Goal: Task Accomplishment & Management: Complete application form

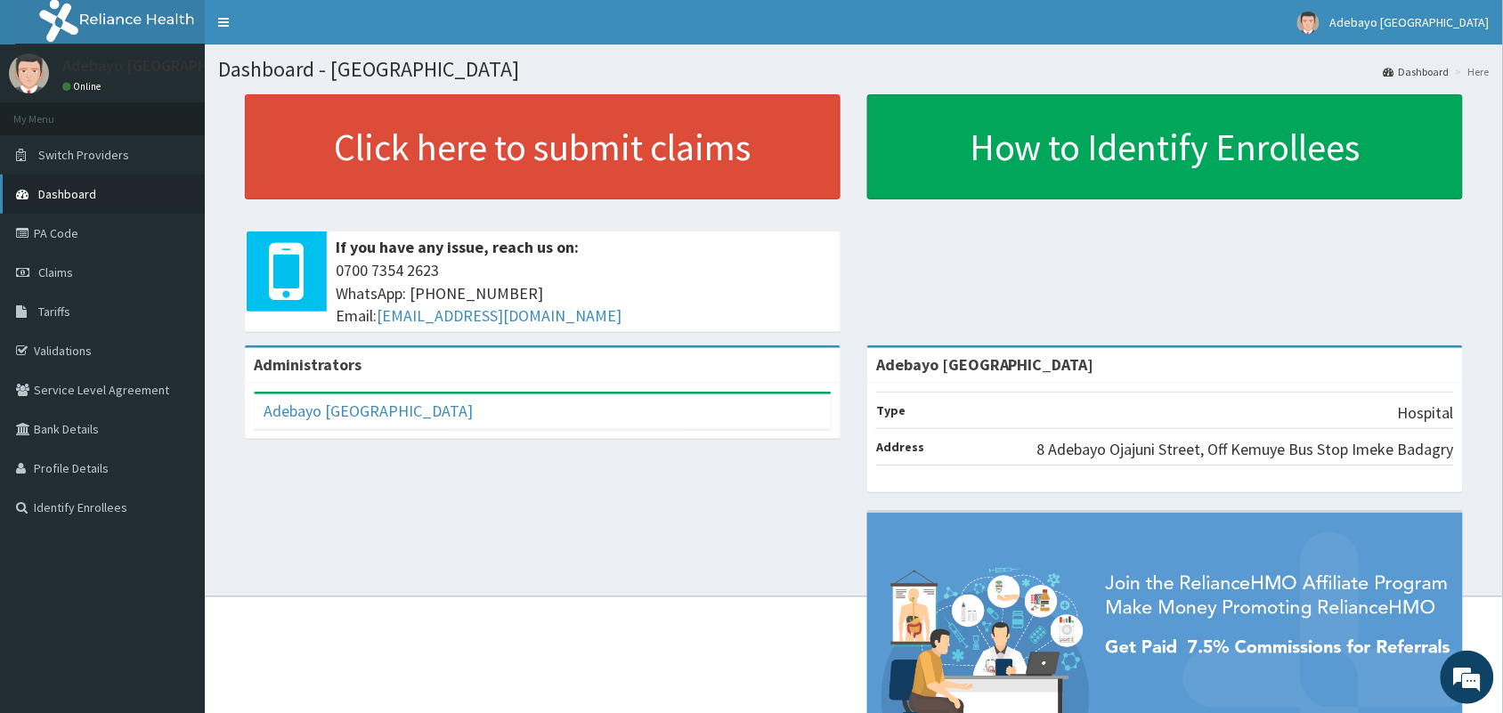
click at [71, 190] on span "Dashboard" at bounding box center [67, 194] width 58 height 16
click at [50, 270] on span "Claims" at bounding box center [55, 272] width 35 height 16
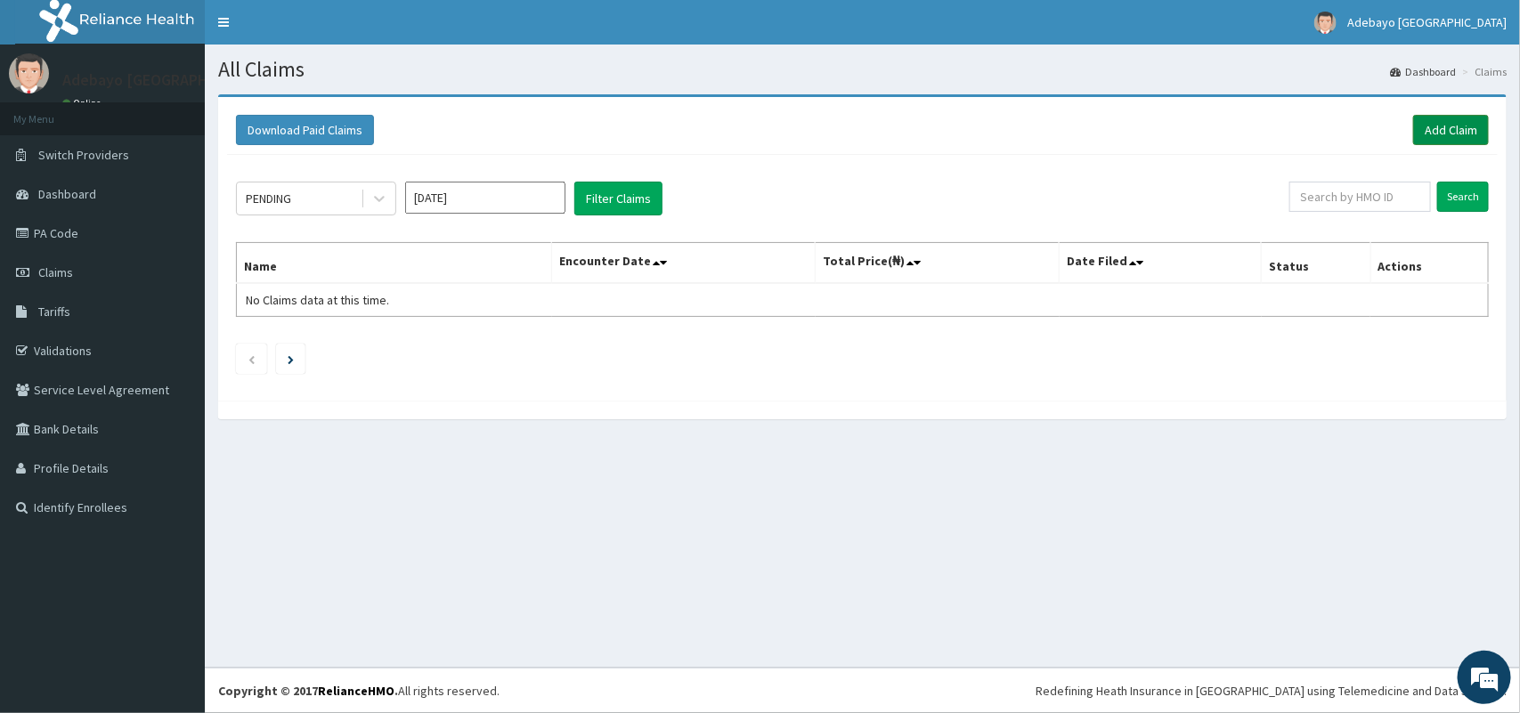
click at [1451, 121] on link "Add Claim" at bounding box center [1451, 130] width 76 height 30
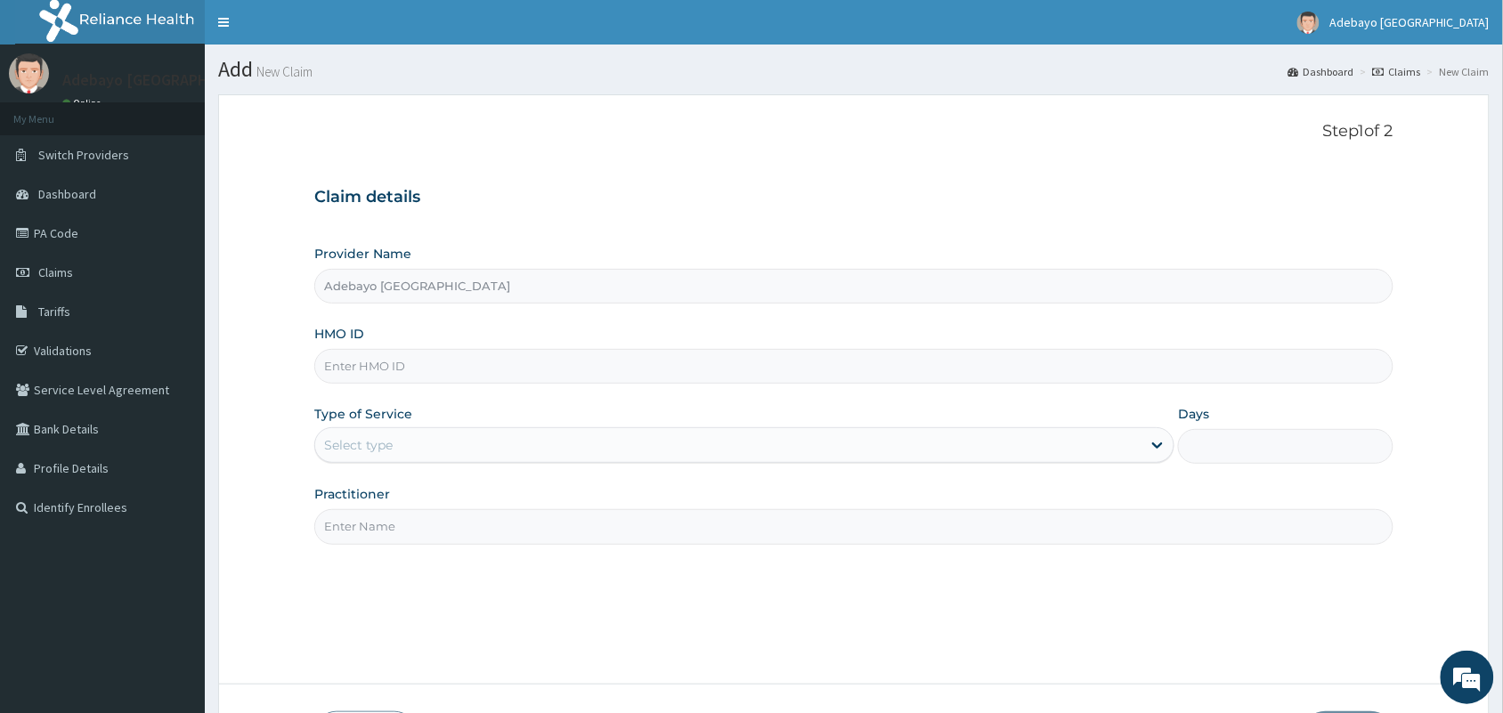
type input "Adebayo [GEOGRAPHIC_DATA]"
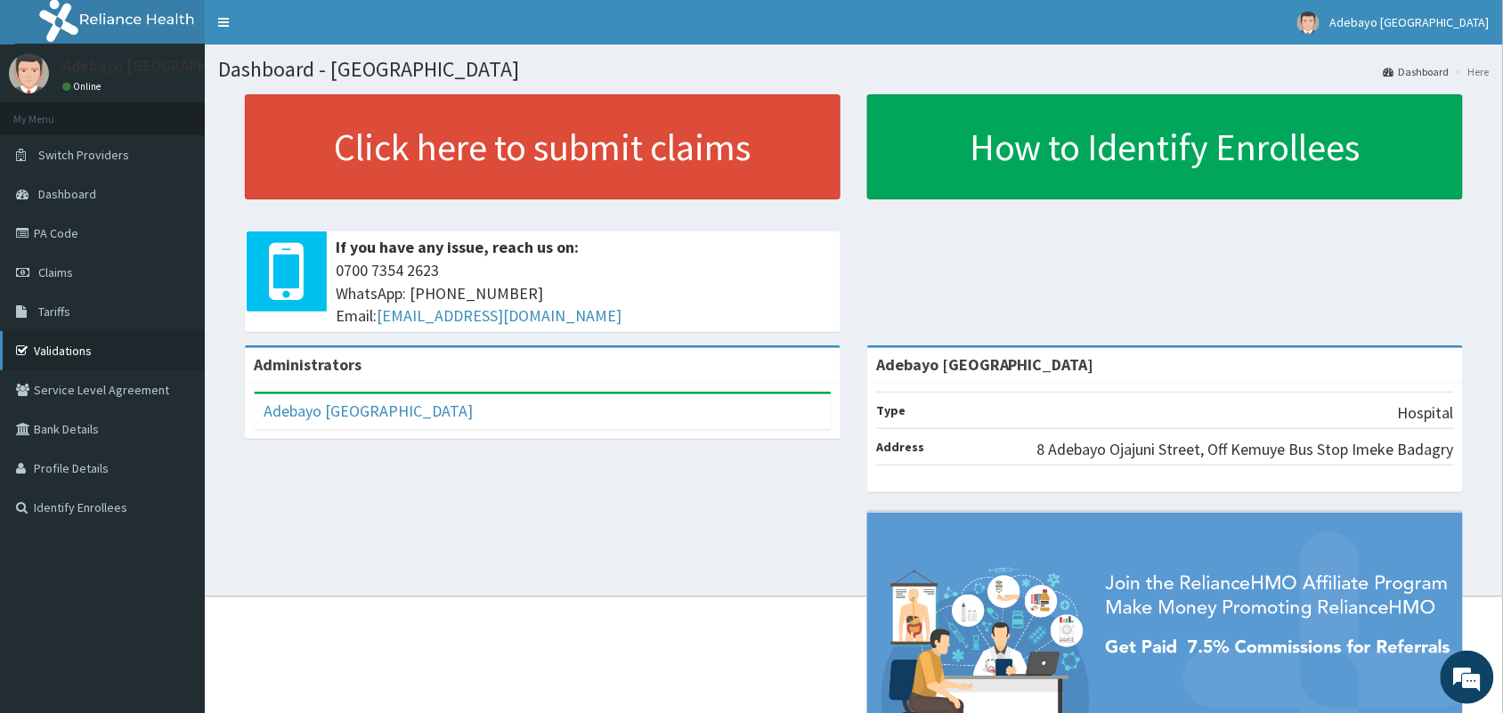
click at [91, 353] on link "Validations" at bounding box center [102, 350] width 205 height 39
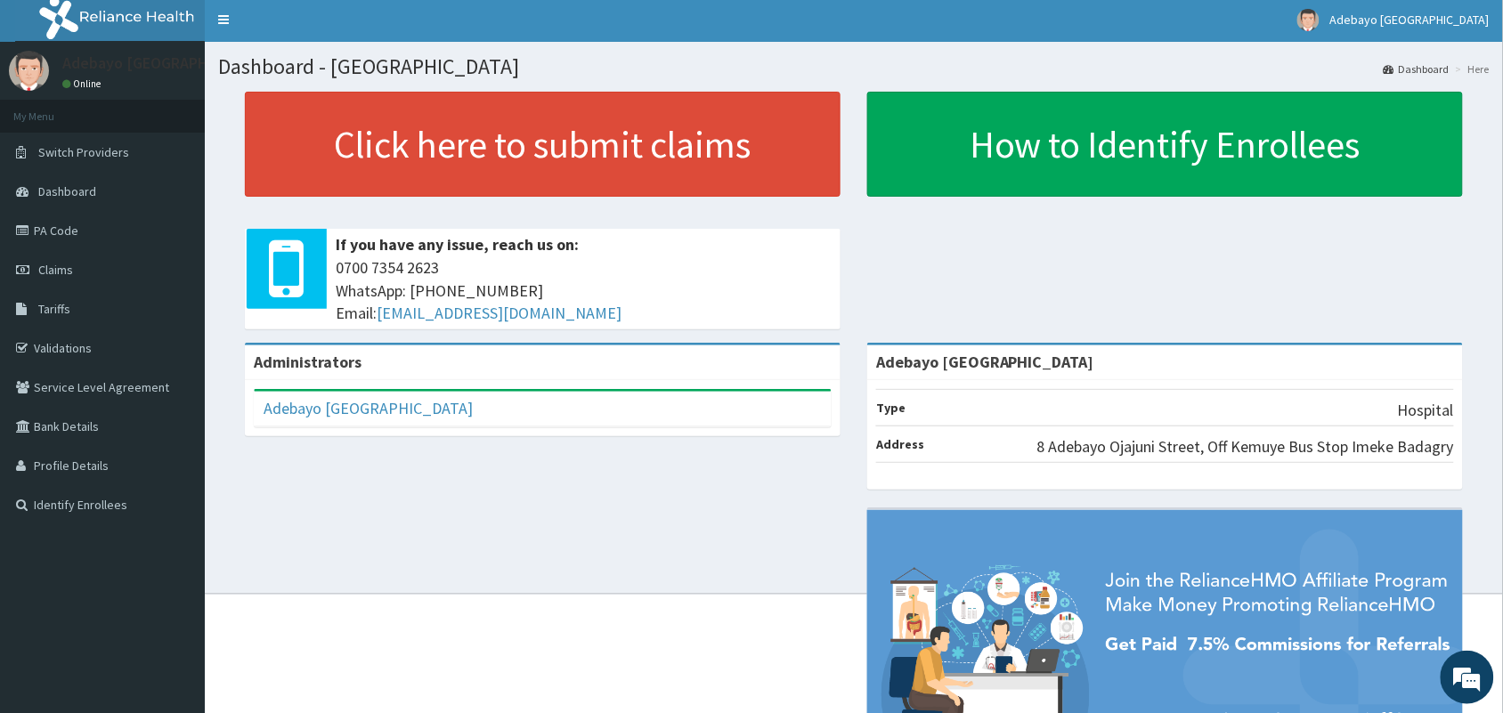
scroll to position [4, 0]
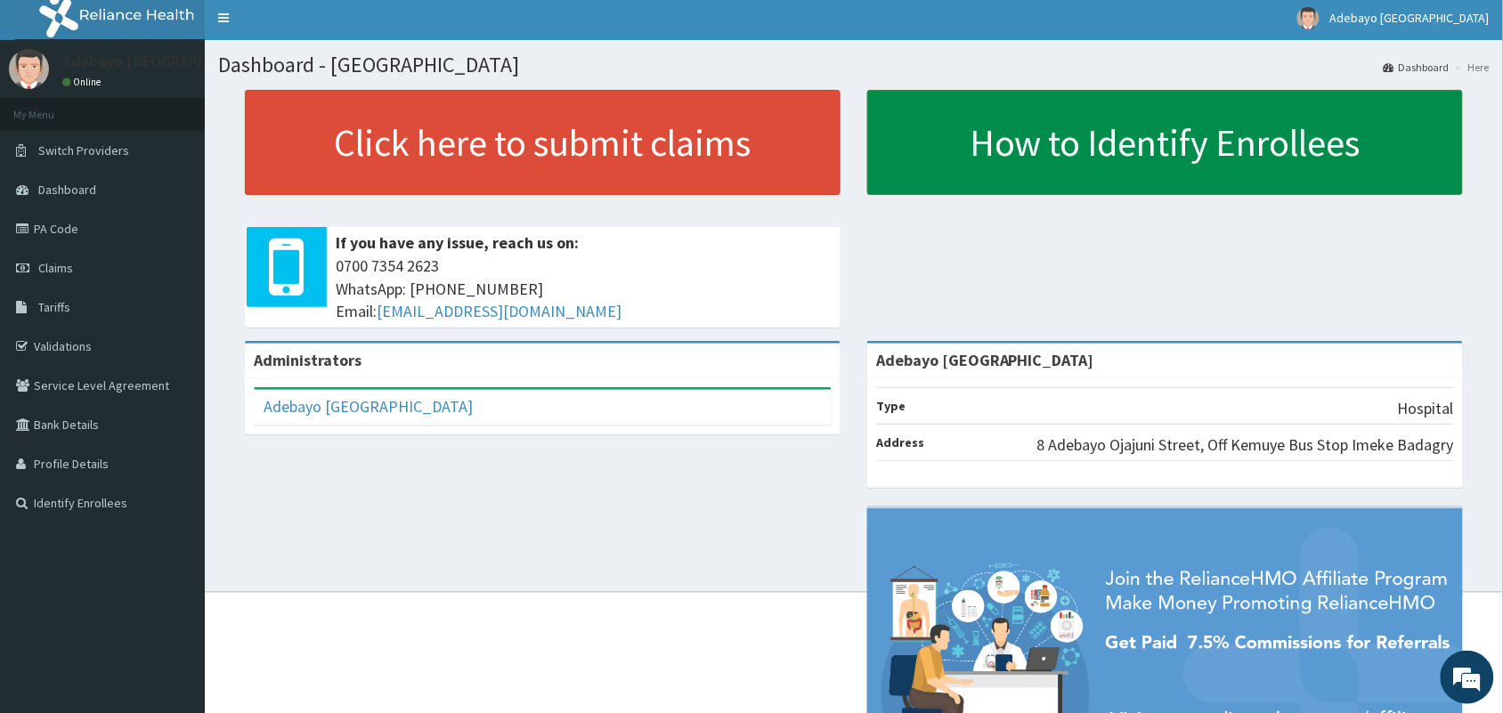
click at [1189, 158] on link "How to Identify Enrollees" at bounding box center [1165, 142] width 596 height 105
